Goal: Information Seeking & Learning: Learn about a topic

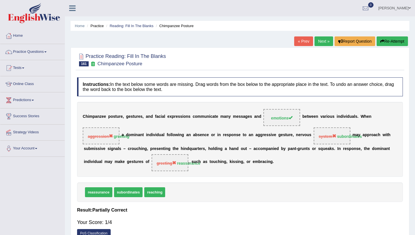
click at [394, 40] on button "Re-Attempt" at bounding box center [392, 41] width 31 height 10
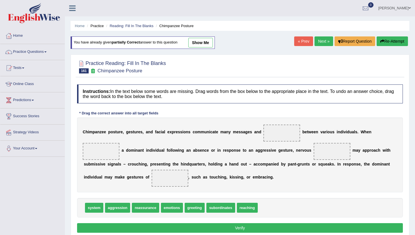
click at [285, 134] on span at bounding box center [282, 133] width 37 height 17
drag, startPoint x: 166, startPoint y: 207, endPoint x: 274, endPoint y: 131, distance: 131.6
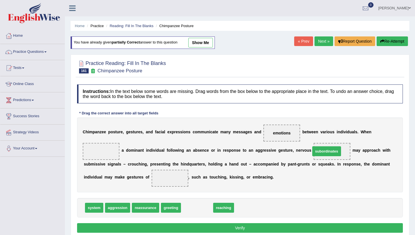
drag, startPoint x: 194, startPoint y: 210, endPoint x: 324, endPoint y: 153, distance: 141.5
click at [143, 212] on span "reassurance" at bounding box center [145, 208] width 27 height 10
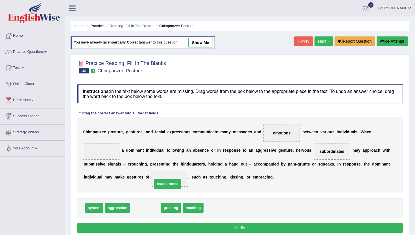
drag, startPoint x: 143, startPoint y: 212, endPoint x: 166, endPoint y: 188, distance: 33.0
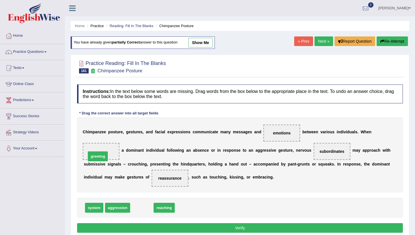
drag, startPoint x: 146, startPoint y: 212, endPoint x: 101, endPoint y: 160, distance: 67.7
click at [123, 228] on button "Verify" at bounding box center [240, 228] width 326 height 10
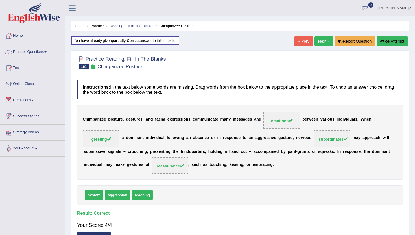
click at [319, 42] on link "Next »" at bounding box center [324, 41] width 19 height 10
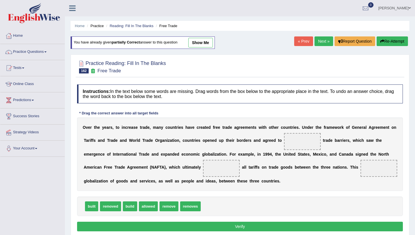
click at [203, 42] on link "show me" at bounding box center [200, 43] width 25 height 10
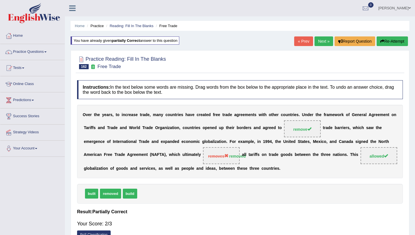
click at [203, 42] on div "Home Practice Reading: Fill In The Blanks Free Trade You have already given par…" at bounding box center [240, 141] width 350 height 283
click at [299, 43] on link "« Prev" at bounding box center [303, 41] width 19 height 10
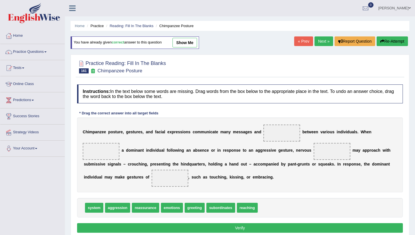
click at [299, 43] on link "« Prev" at bounding box center [303, 41] width 19 height 10
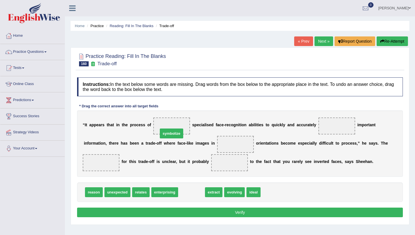
drag, startPoint x: 193, startPoint y: 195, endPoint x: 174, endPoint y: 134, distance: 64.1
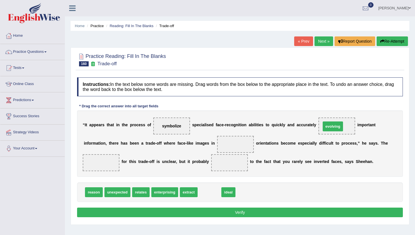
drag, startPoint x: 203, startPoint y: 196, endPoint x: 327, endPoint y: 130, distance: 140.1
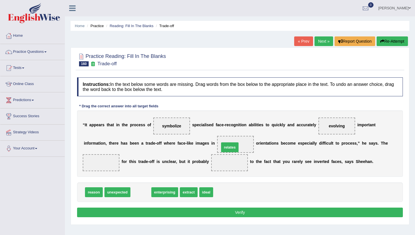
drag, startPoint x: 137, startPoint y: 193, endPoint x: 226, endPoint y: 148, distance: 99.8
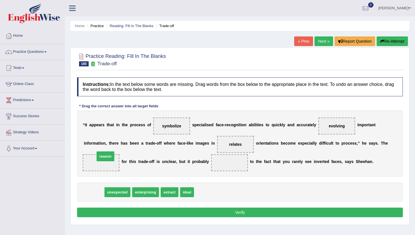
drag, startPoint x: 88, startPoint y: 196, endPoint x: 99, endPoint y: 160, distance: 37.4
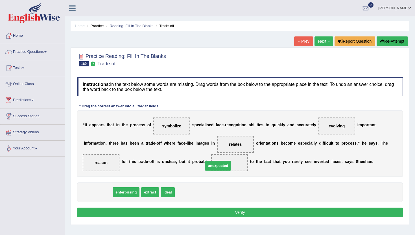
drag, startPoint x: 89, startPoint y: 193, endPoint x: 209, endPoint y: 166, distance: 123.0
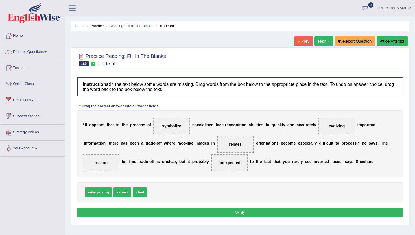
click at [168, 212] on button "Verify" at bounding box center [240, 213] width 326 height 10
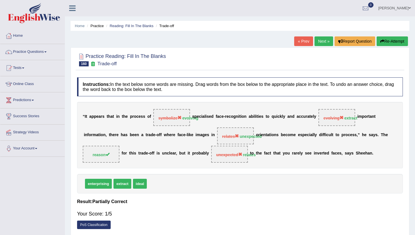
click at [303, 40] on link "« Prev" at bounding box center [303, 41] width 19 height 10
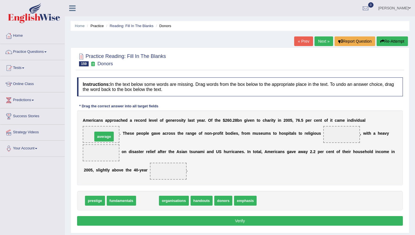
drag, startPoint x: 148, startPoint y: 202, endPoint x: 104, endPoint y: 137, distance: 78.6
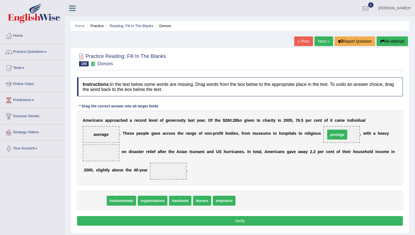
drag, startPoint x: 92, startPoint y: 201, endPoint x: 335, endPoint y: 135, distance: 251.3
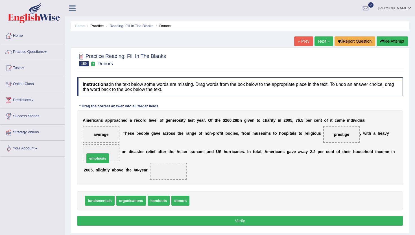
drag, startPoint x: 204, startPoint y: 203, endPoint x: 99, endPoint y: 161, distance: 113.1
drag, startPoint x: 186, startPoint y: 201, endPoint x: 168, endPoint y: 168, distance: 36.9
click at [163, 215] on div "Instructions: In the text below some words are missing. Drag words from the box…" at bounding box center [240, 153] width 329 height 156
click at [163, 218] on button "Verify" at bounding box center [240, 221] width 326 height 10
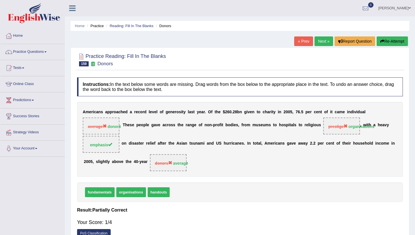
click at [299, 41] on link "« Prev" at bounding box center [303, 41] width 19 height 10
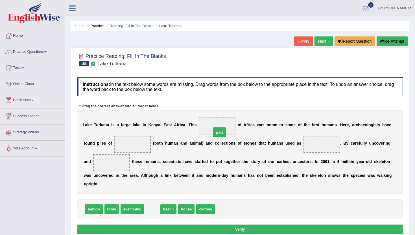
drag, startPoint x: 150, startPoint y: 212, endPoint x: 217, endPoint y: 129, distance: 106.9
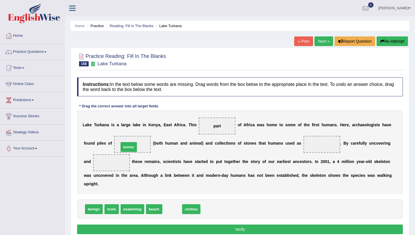
drag, startPoint x: 169, startPoint y: 212, endPoint x: 126, endPoint y: 148, distance: 76.7
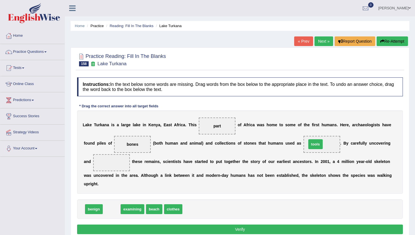
drag, startPoint x: 109, startPoint y: 211, endPoint x: 313, endPoint y: 146, distance: 214.1
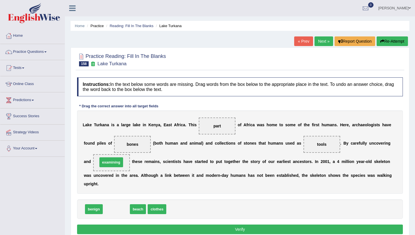
drag, startPoint x: 120, startPoint y: 211, endPoint x: 114, endPoint y: 164, distance: 46.7
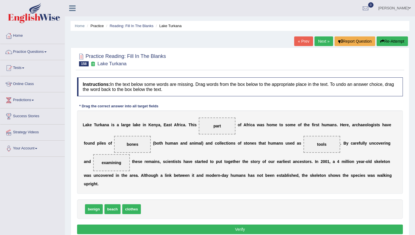
click at [220, 230] on button "Verify" at bounding box center [240, 230] width 326 height 10
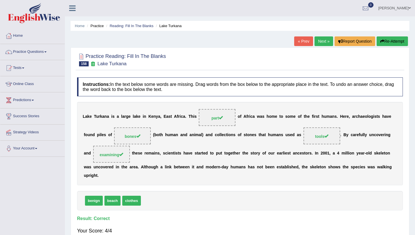
click at [324, 40] on link "Next »" at bounding box center [324, 41] width 19 height 10
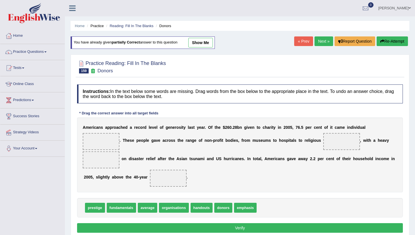
click at [299, 35] on div "Home Practice Reading: Fill In The Blanks Donors You have already given partial…" at bounding box center [240, 141] width 350 height 283
drag, startPoint x: 224, startPoint y: 208, endPoint x: 98, endPoint y: 144, distance: 140.9
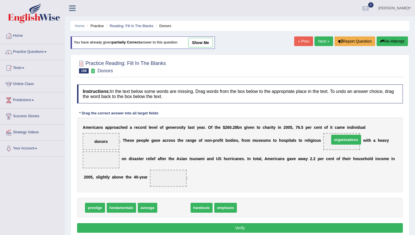
drag, startPoint x: 168, startPoint y: 209, endPoint x: 339, endPoint y: 142, distance: 183.8
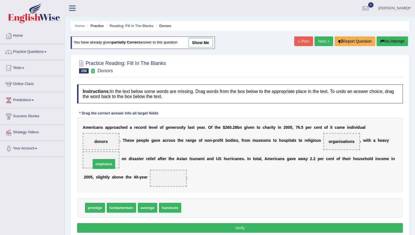
drag, startPoint x: 194, startPoint y: 210, endPoint x: 102, endPoint y: 167, distance: 101.0
drag, startPoint x: 152, startPoint y: 209, endPoint x: 172, endPoint y: 184, distance: 31.2
click at [233, 228] on button "Verify" at bounding box center [240, 228] width 326 height 10
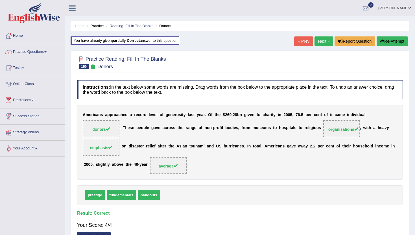
click at [290, 47] on div "Home Practice Reading: Fill In The Blanks Donors You have already given partial…" at bounding box center [240, 141] width 350 height 283
click at [301, 40] on link "« Prev" at bounding box center [303, 41] width 19 height 10
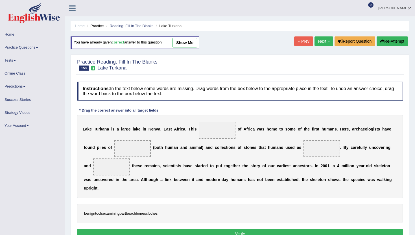
click at [301, 40] on link "« Prev" at bounding box center [303, 41] width 19 height 10
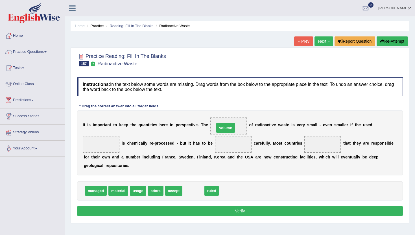
drag, startPoint x: 192, startPoint y: 190, endPoint x: 224, endPoint y: 128, distance: 70.7
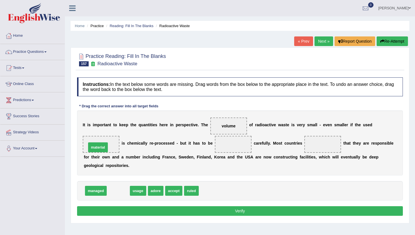
drag, startPoint x: 116, startPoint y: 192, endPoint x: 97, endPoint y: 147, distance: 48.5
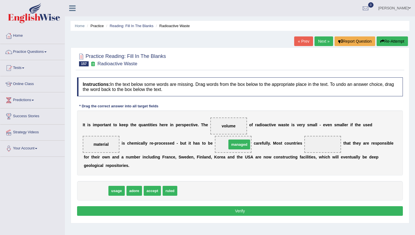
drag, startPoint x: 92, startPoint y: 194, endPoint x: 232, endPoint y: 148, distance: 147.3
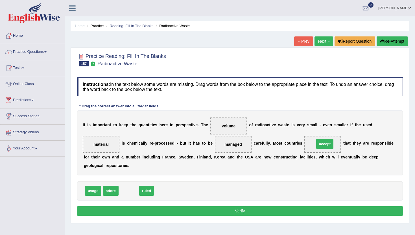
drag, startPoint x: 128, startPoint y: 192, endPoint x: 324, endPoint y: 145, distance: 201.9
click at [229, 210] on button "Verify" at bounding box center [240, 211] width 326 height 10
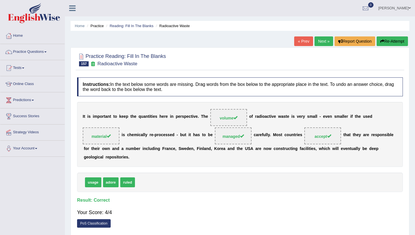
click at [303, 43] on link "« Prev" at bounding box center [303, 41] width 19 height 10
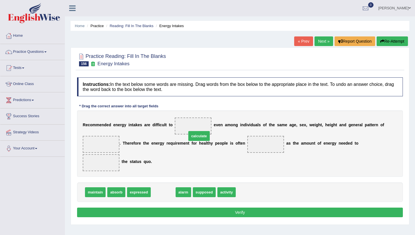
drag, startPoint x: 161, startPoint y: 183, endPoint x: 196, endPoint y: 127, distance: 66.7
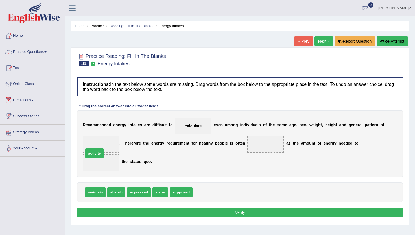
drag, startPoint x: 206, startPoint y: 185, endPoint x: 97, endPoint y: 146, distance: 115.8
drag, startPoint x: 115, startPoint y: 182, endPoint x: 267, endPoint y: 144, distance: 156.6
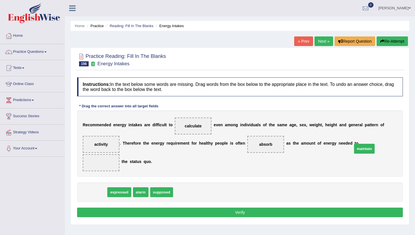
drag, startPoint x: 91, startPoint y: 183, endPoint x: 361, endPoint y: 140, distance: 273.0
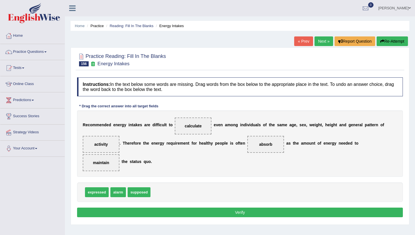
click at [237, 208] on button "Verify" at bounding box center [240, 213] width 326 height 10
